Goal: Task Accomplishment & Management: Use online tool/utility

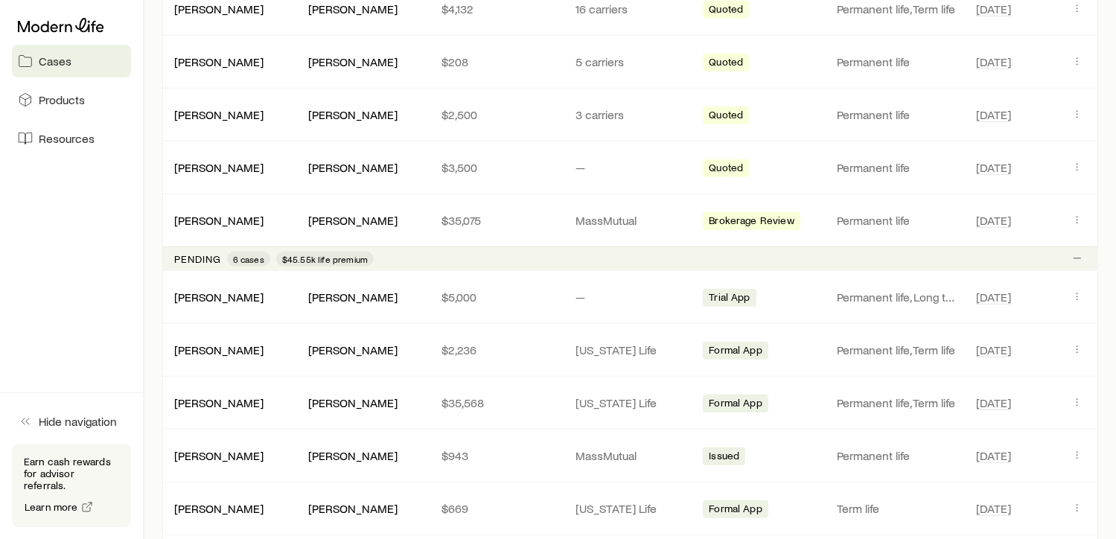
scroll to position [912, 0]
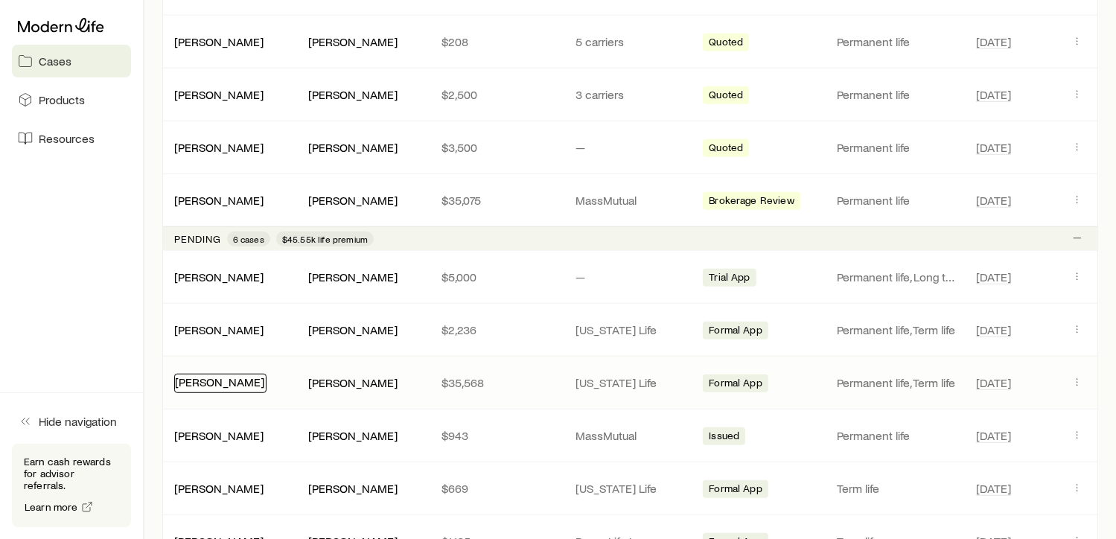
click at [219, 375] on link "[PERSON_NAME]" at bounding box center [219, 382] width 89 height 14
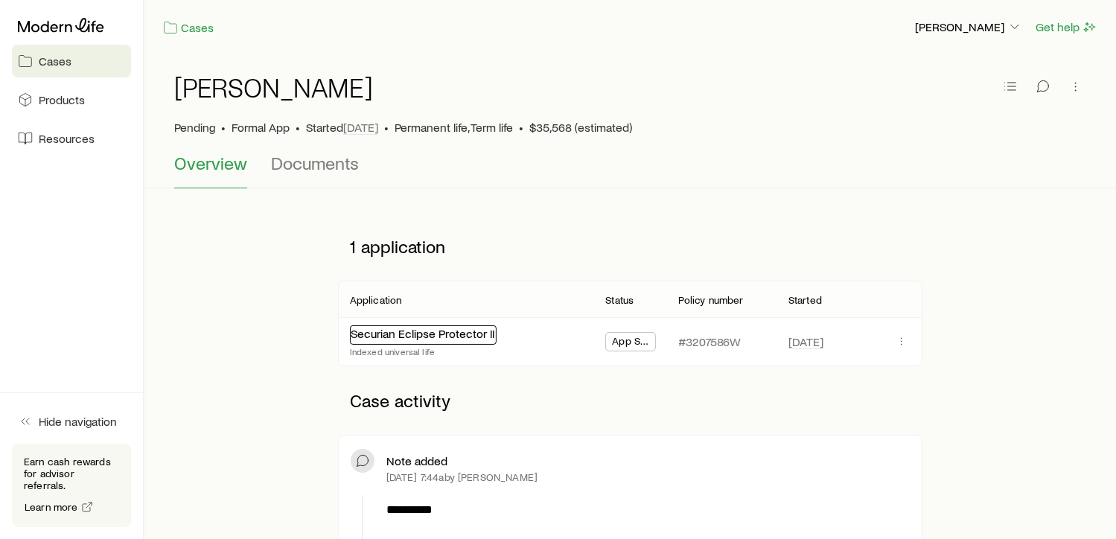
click at [405, 337] on link "Securian Eclipse Protector II" at bounding box center [423, 333] width 144 height 14
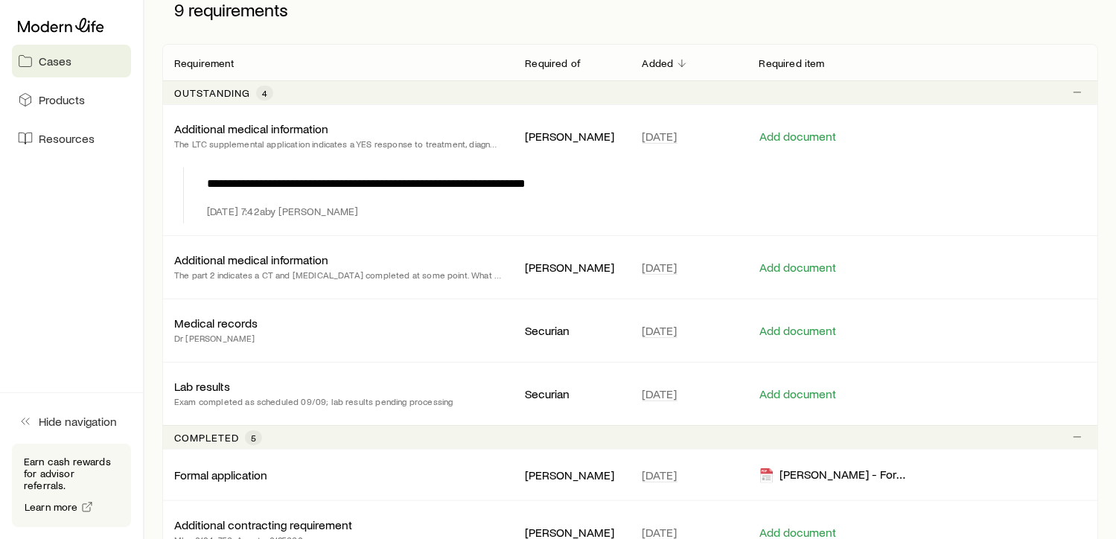
scroll to position [279, 0]
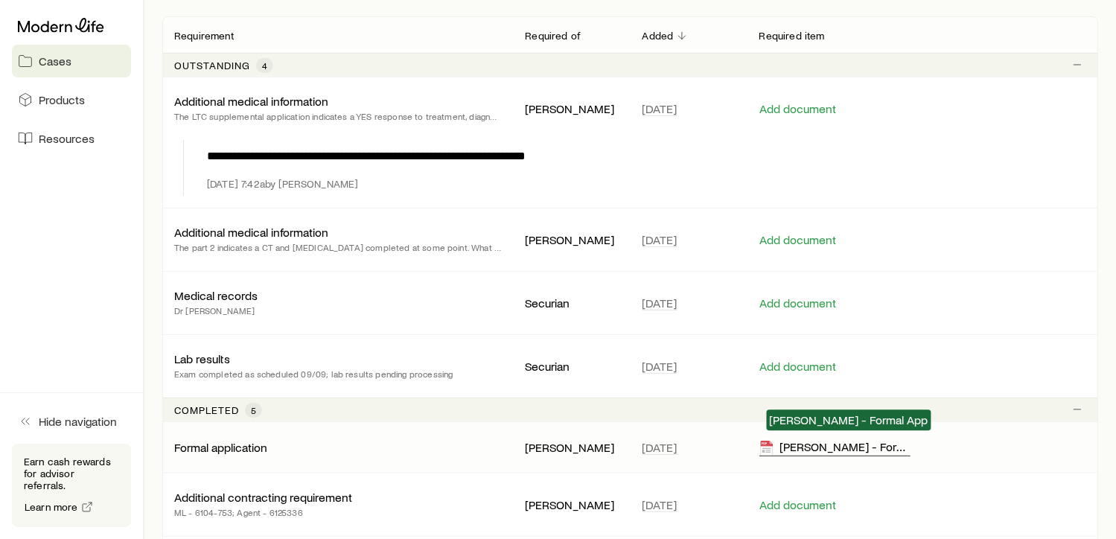
click at [798, 450] on div "[PERSON_NAME] - Formal App" at bounding box center [836, 447] width 152 height 17
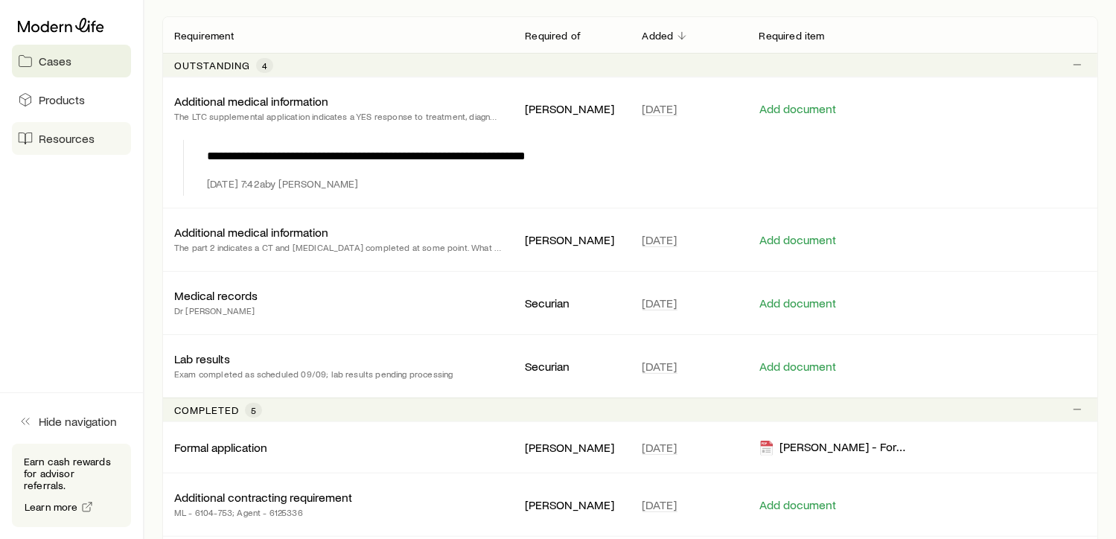
click at [51, 138] on span "Resources" at bounding box center [67, 138] width 56 height 15
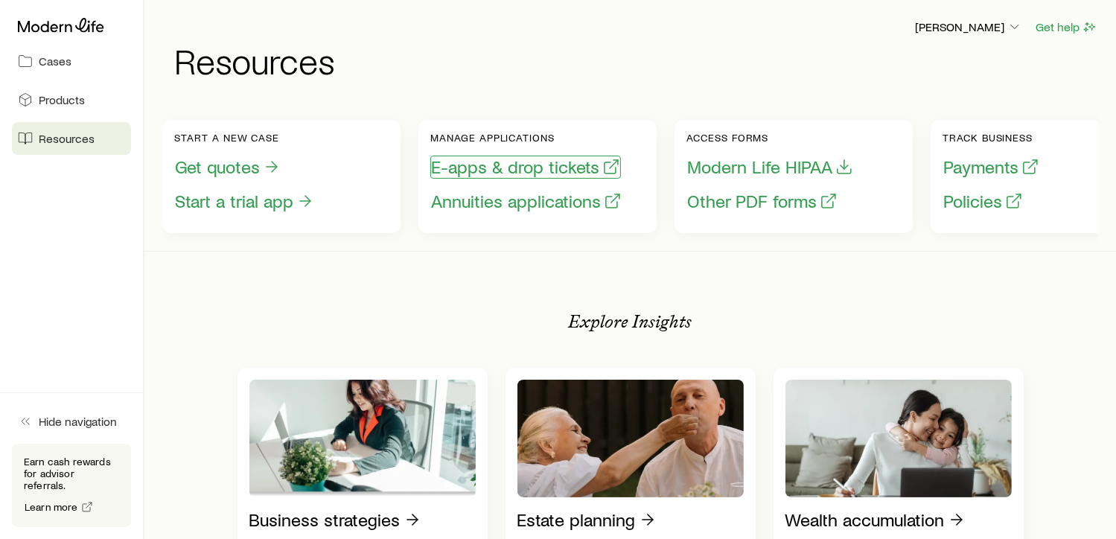
click at [524, 166] on button "E-apps & drop tickets" at bounding box center [525, 167] width 191 height 23
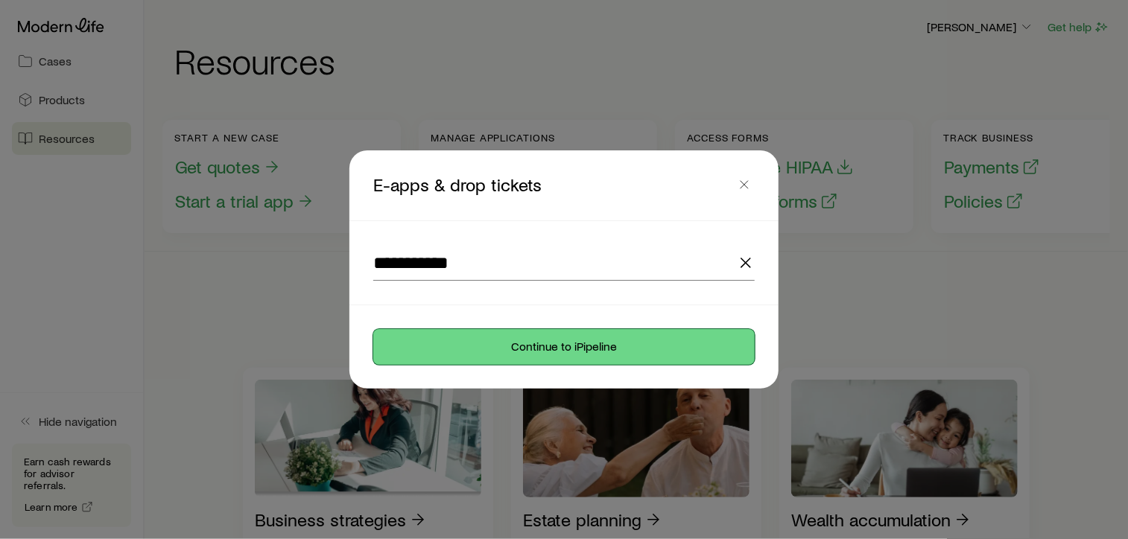
click at [566, 348] on button "Continue to iPipeline" at bounding box center [563, 347] width 381 height 36
